Goal: Task Accomplishment & Management: Use online tool/utility

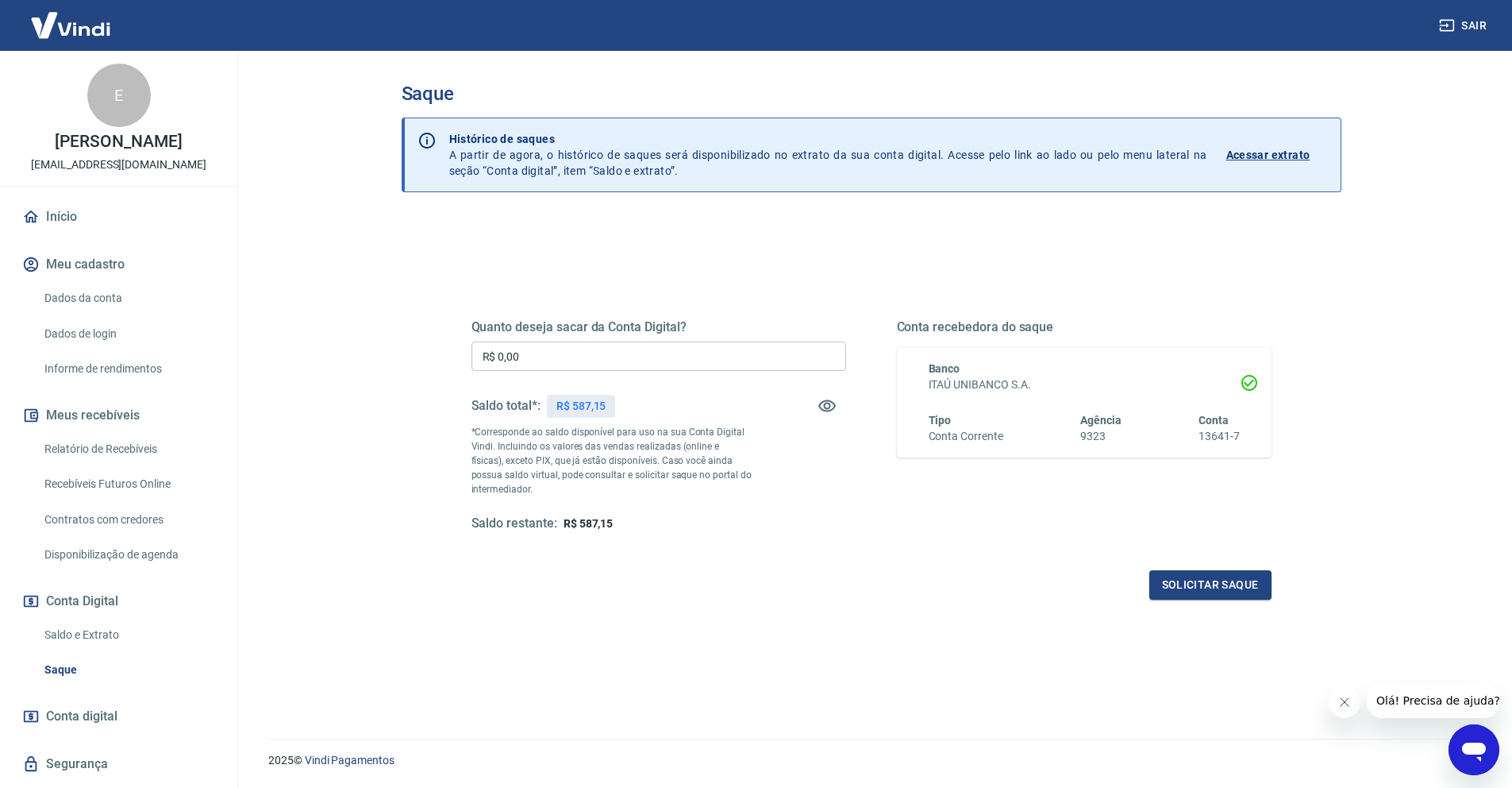
click at [653, 359] on input "R$ 0,00" at bounding box center [659, 356] width 375 height 30
type input "R$ 587,15"
click at [1181, 579] on button "Solicitar saque" at bounding box center [1210, 585] width 123 height 30
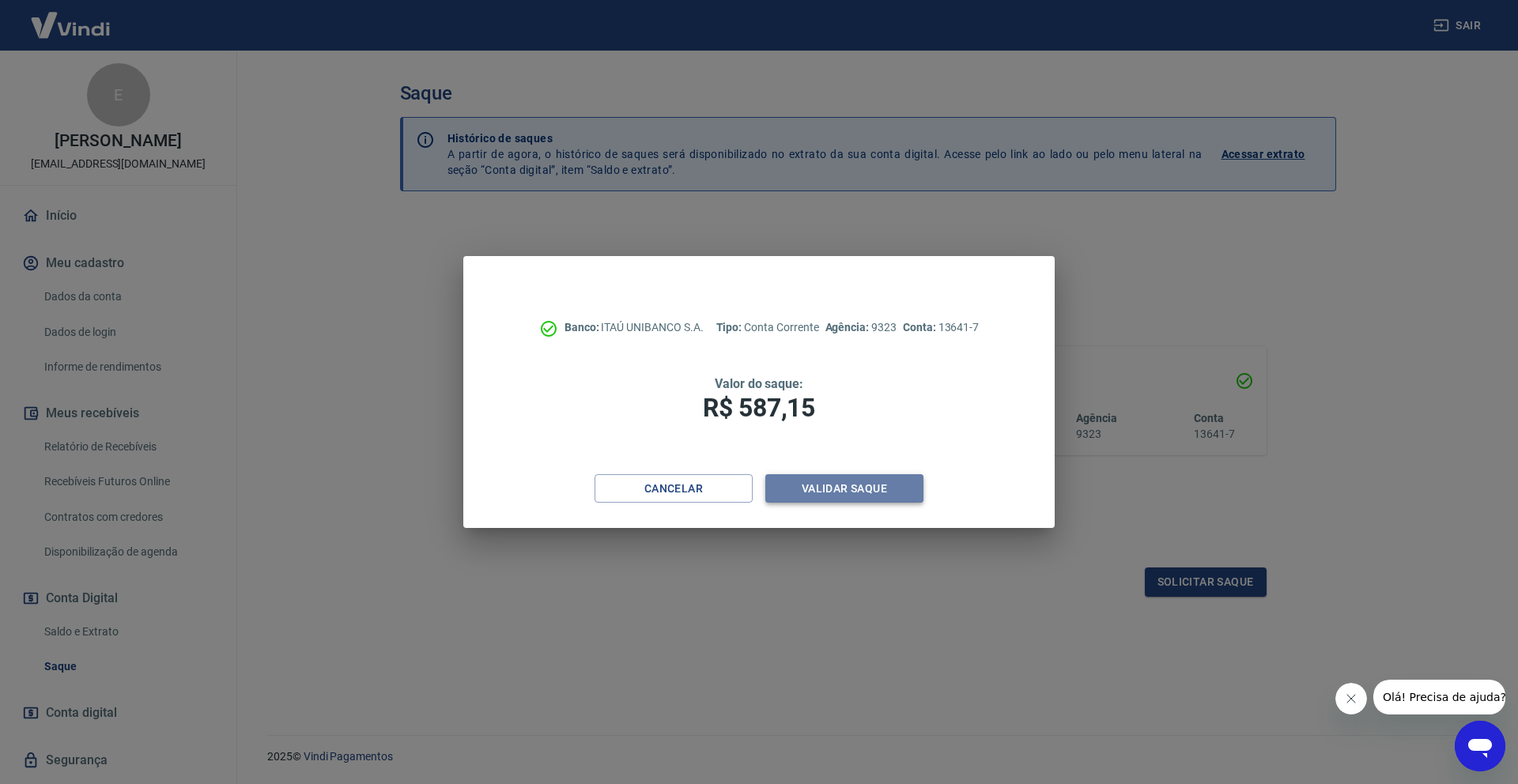
click at [851, 488] on button "Validar saque" at bounding box center [843, 489] width 158 height 29
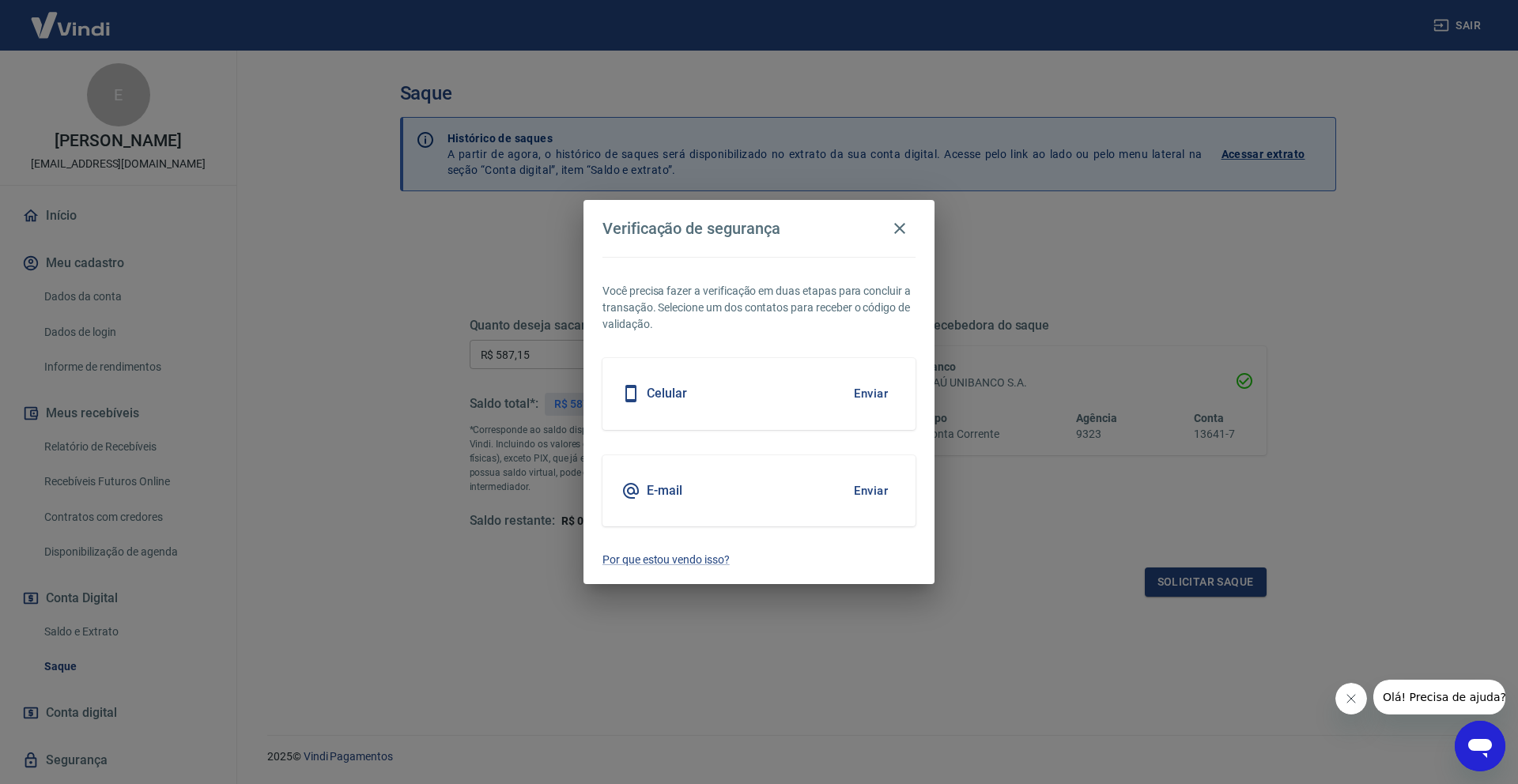
click at [809, 410] on div "Celular Enviar" at bounding box center [759, 393] width 313 height 71
click at [869, 386] on button "Enviar" at bounding box center [870, 393] width 52 height 34
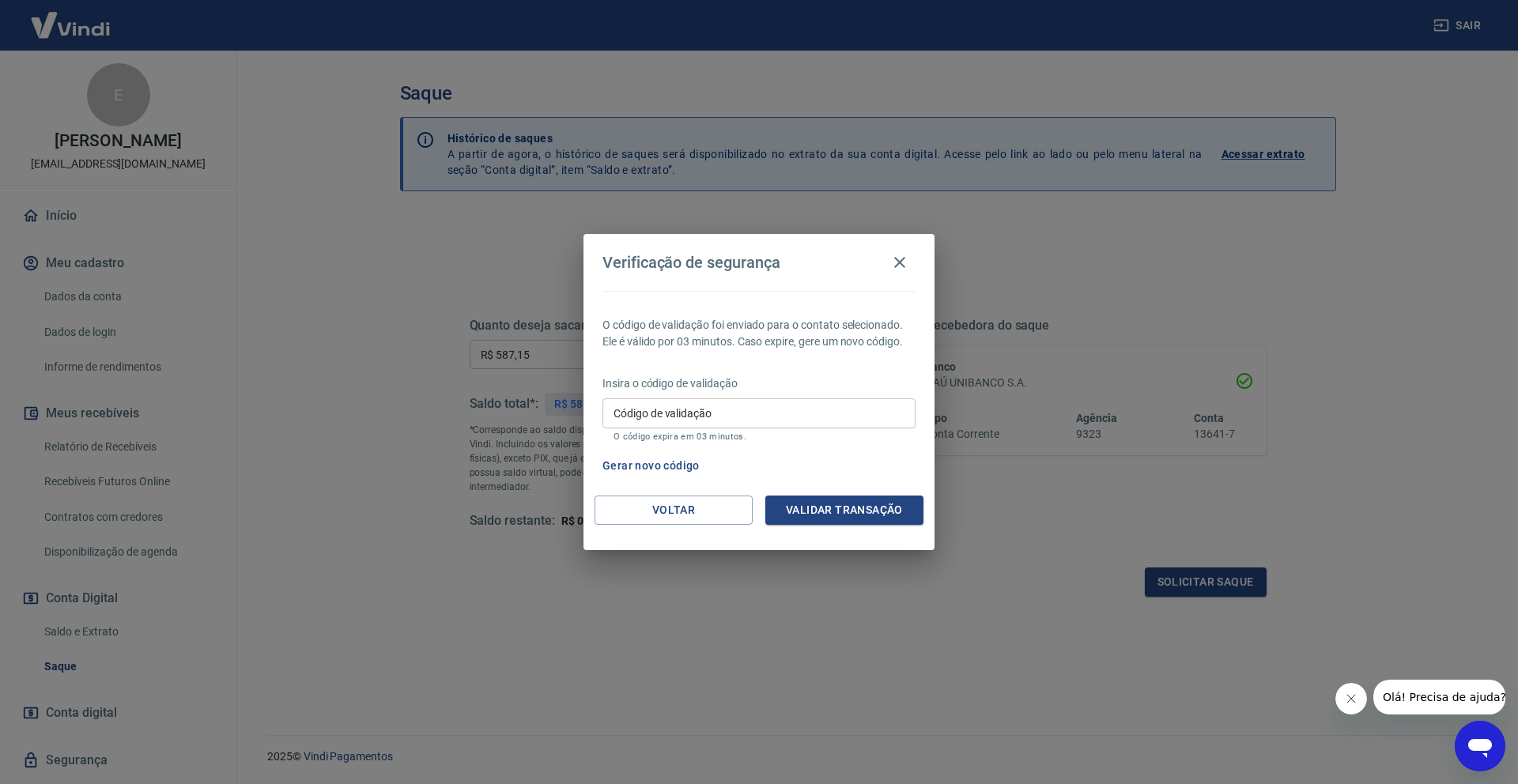
click at [861, 407] on input "Código de validação" at bounding box center [759, 413] width 313 height 29
click at [883, 506] on button "Validar transação" at bounding box center [843, 510] width 158 height 29
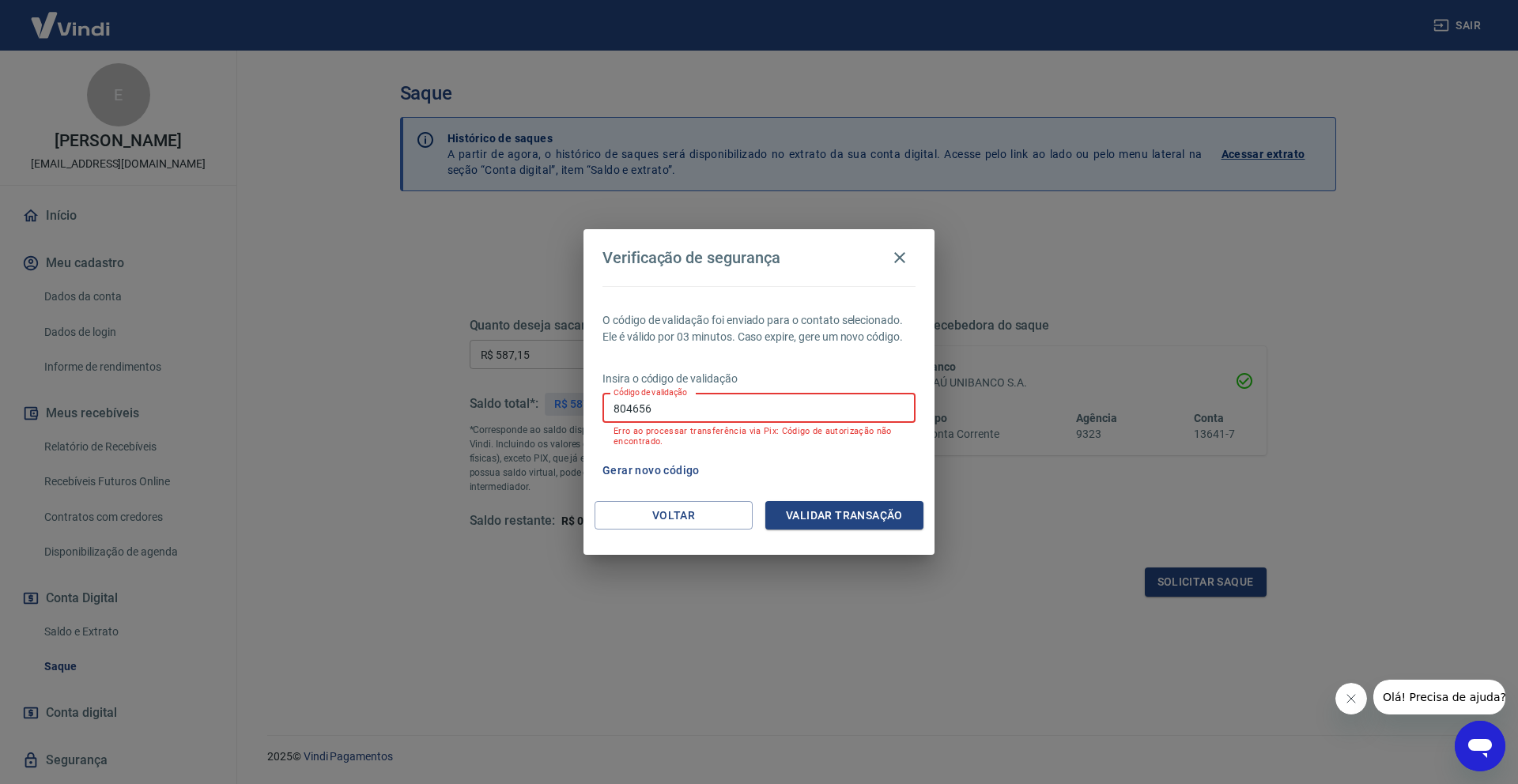
drag, startPoint x: 695, startPoint y: 408, endPoint x: 607, endPoint y: 377, distance: 93.3
click at [607, 377] on div "Insira o código de validação Código de validação 804656 Código de validação Err…" at bounding box center [759, 410] width 313 height 79
type input "990086"
click at [833, 513] on button "Validar transação" at bounding box center [843, 516] width 158 height 29
